Goal: Task Accomplishment & Management: Use online tool/utility

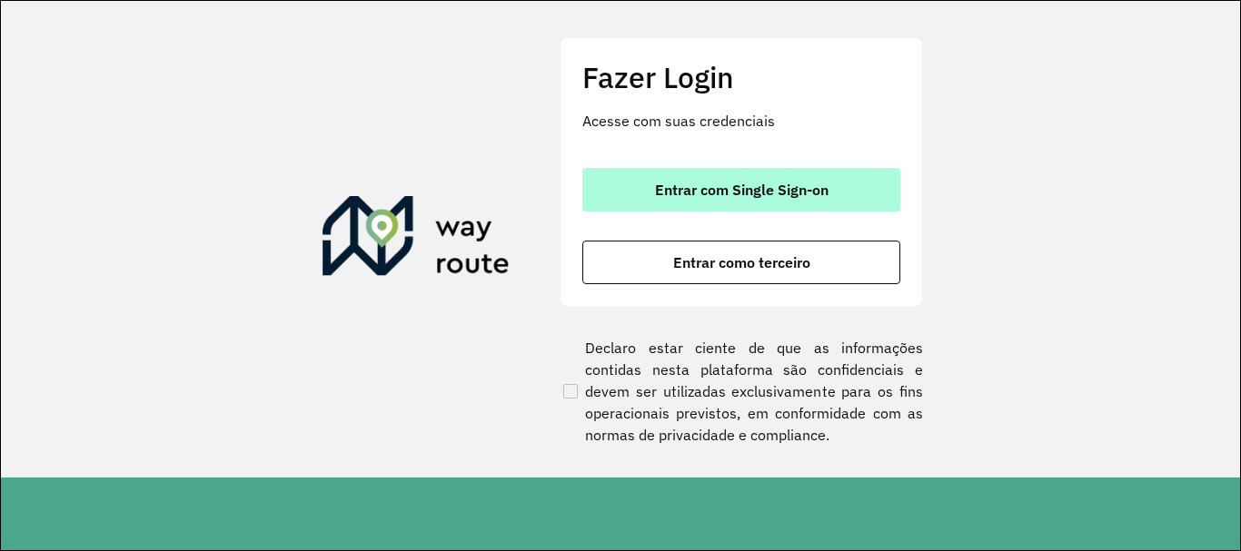
click at [689, 184] on span "Entrar com Single Sign-on" at bounding box center [742, 190] width 174 height 15
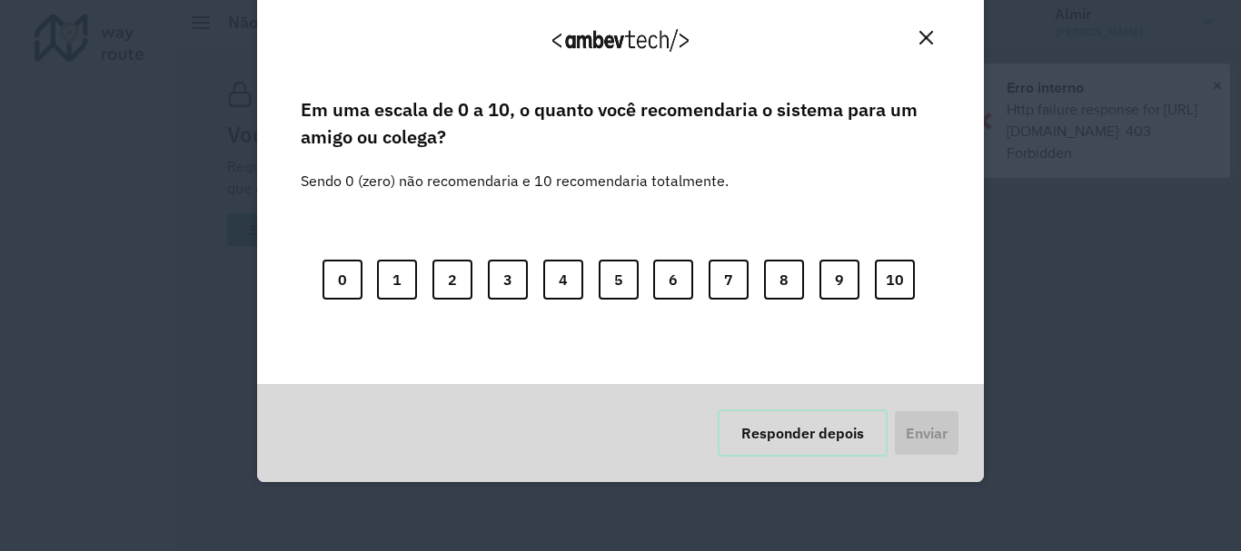
click at [828, 429] on button "Responder depois" at bounding box center [803, 433] width 170 height 47
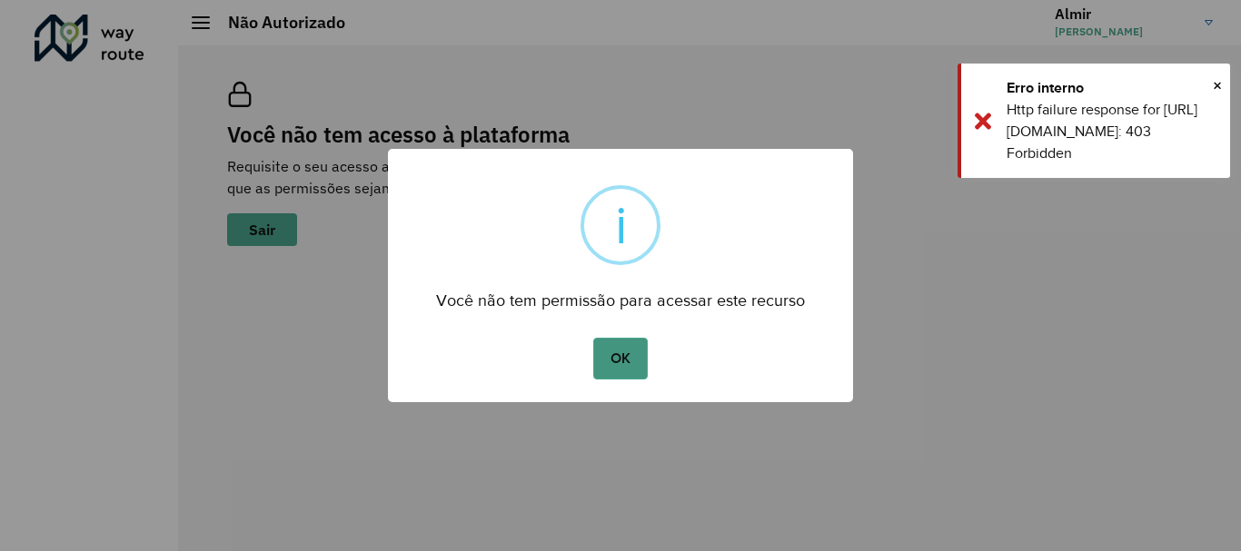
click at [632, 359] on button "OK" at bounding box center [620, 359] width 54 height 42
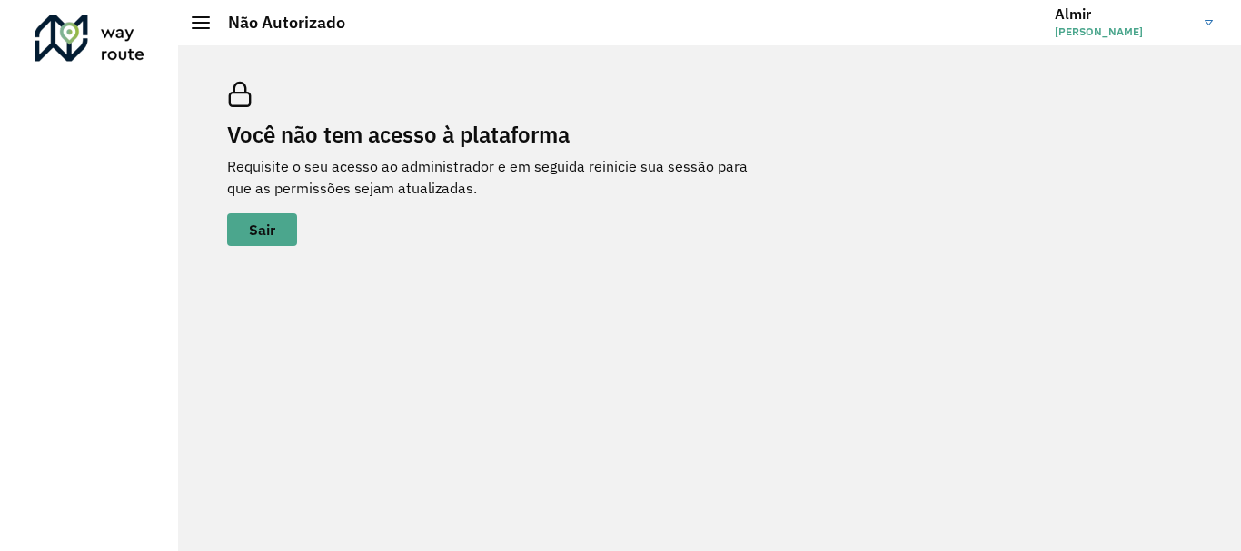
click at [1210, 25] on link "[PERSON_NAME]" at bounding box center [1141, 22] width 172 height 47
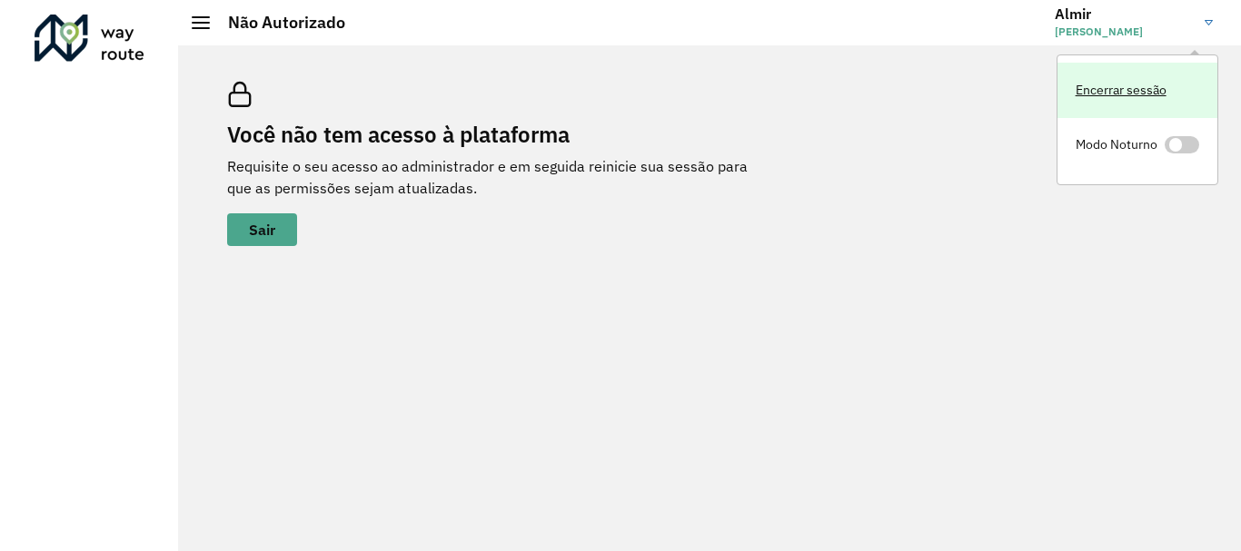
click at [1124, 88] on link "Encerrar sessão" at bounding box center [1137, 90] width 160 height 55
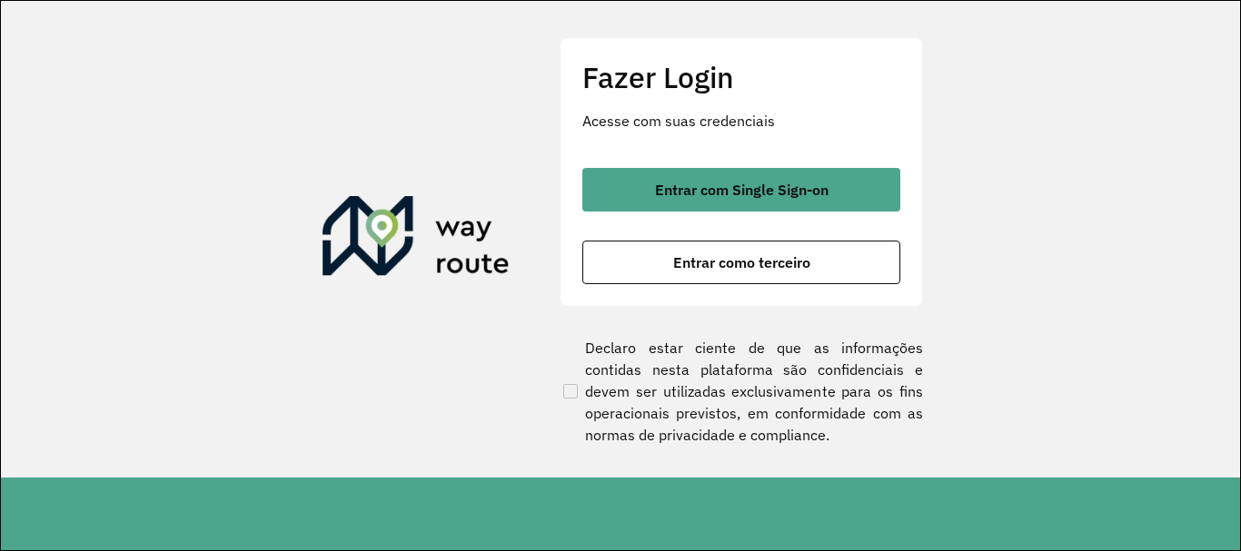
click at [653, 539] on footer at bounding box center [621, 514] width 1241 height 73
click at [649, 547] on footer at bounding box center [621, 514] width 1241 height 73
